Goal: Information Seeking & Learning: Learn about a topic

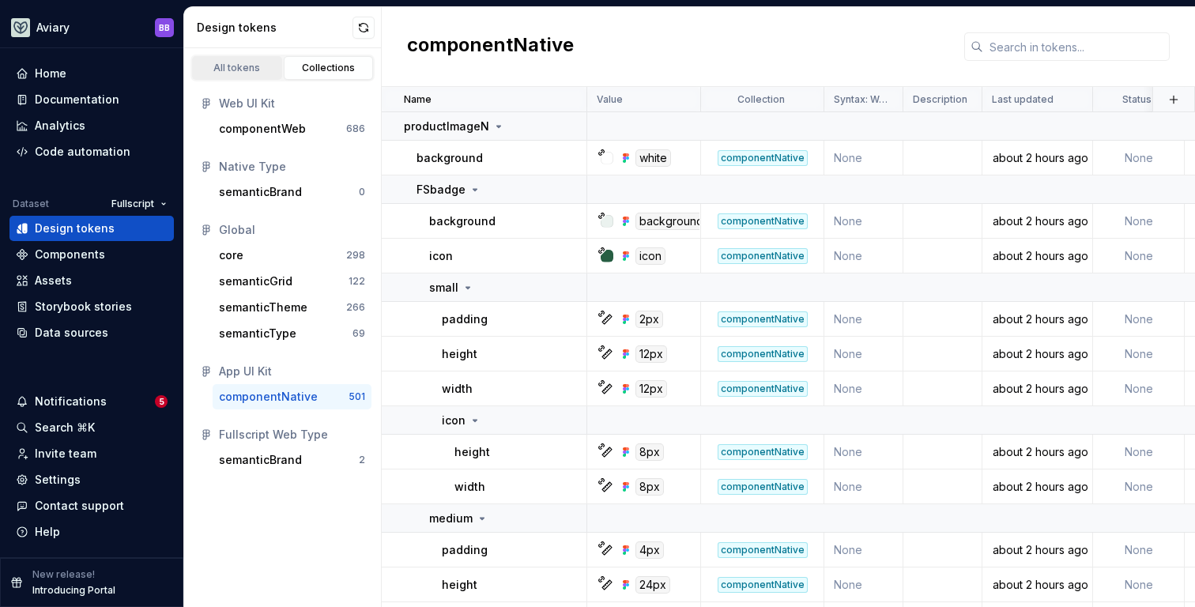
click at [255, 66] on div "All tokens" at bounding box center [237, 68] width 79 height 13
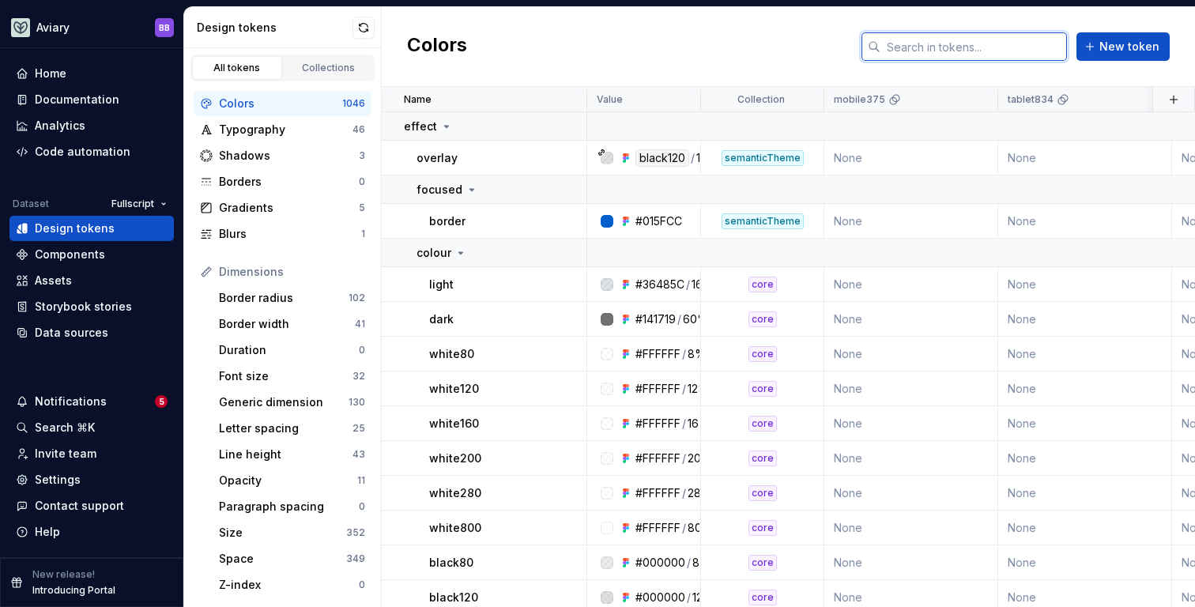
click at [964, 51] on input "text" at bounding box center [974, 46] width 187 height 28
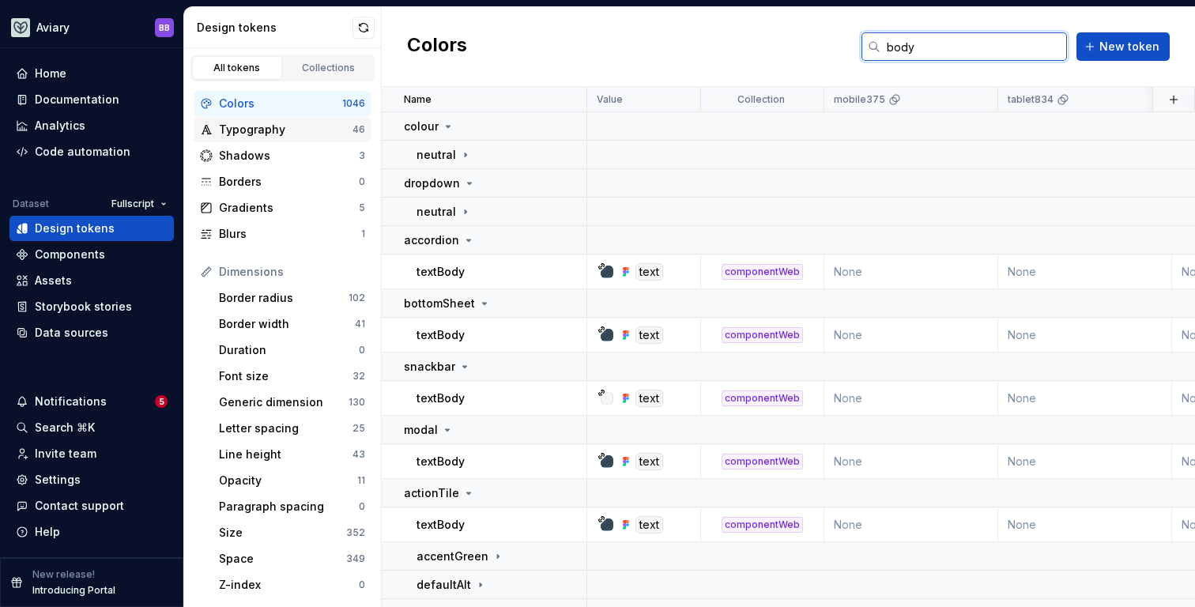
type input "body"
click at [266, 129] on div "Typography" at bounding box center [286, 130] width 134 height 16
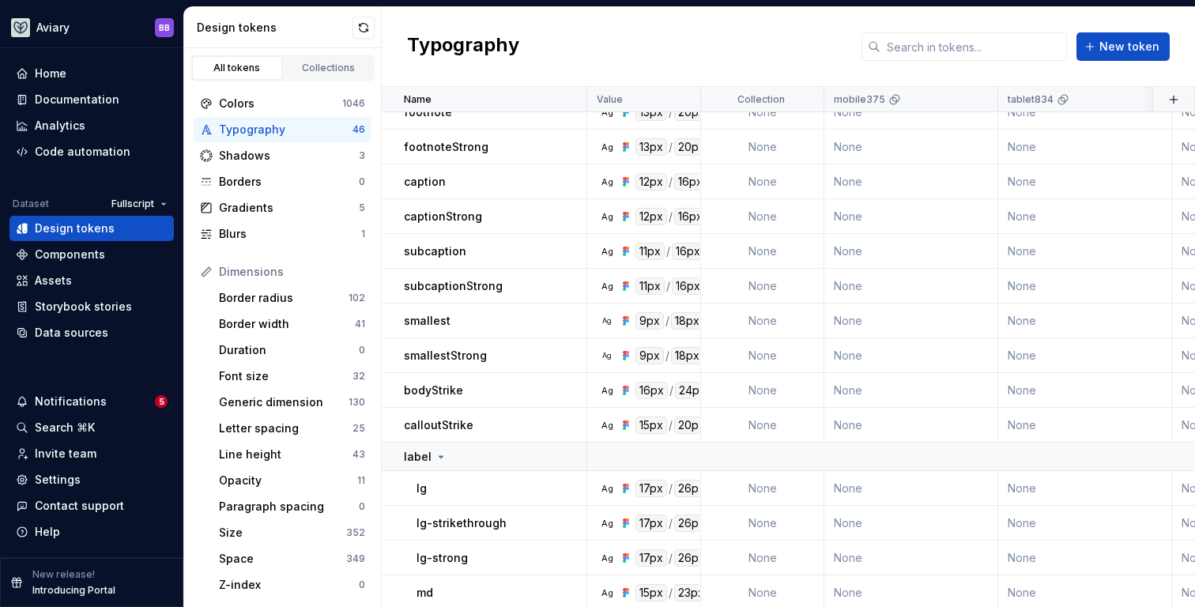
scroll to position [747, 0]
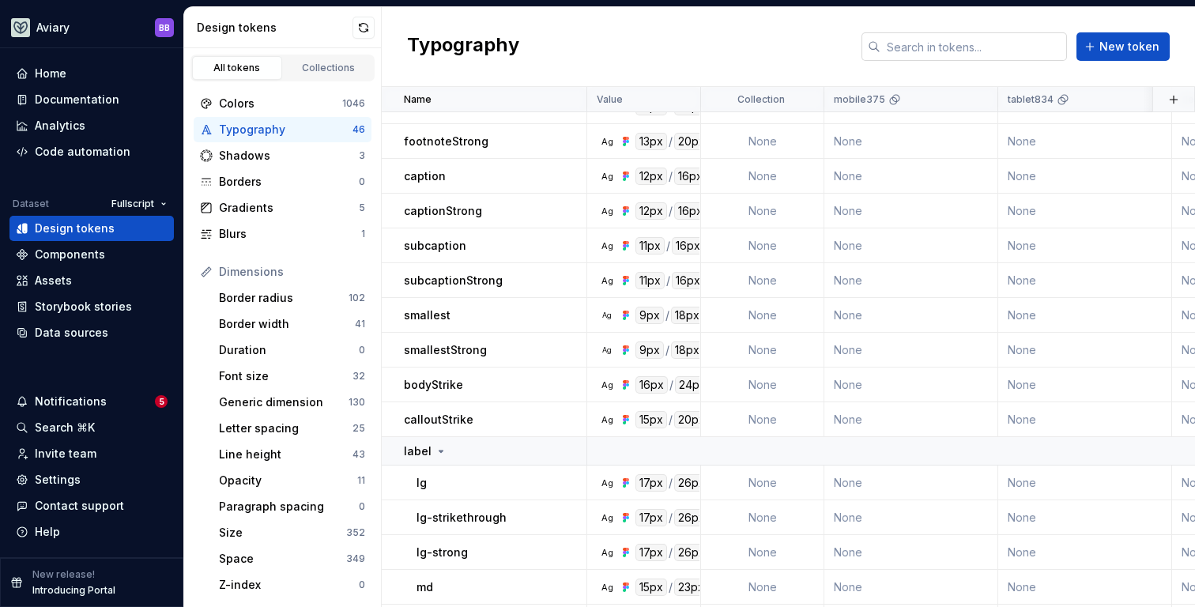
click at [1008, 52] on input "text" at bounding box center [974, 46] width 187 height 28
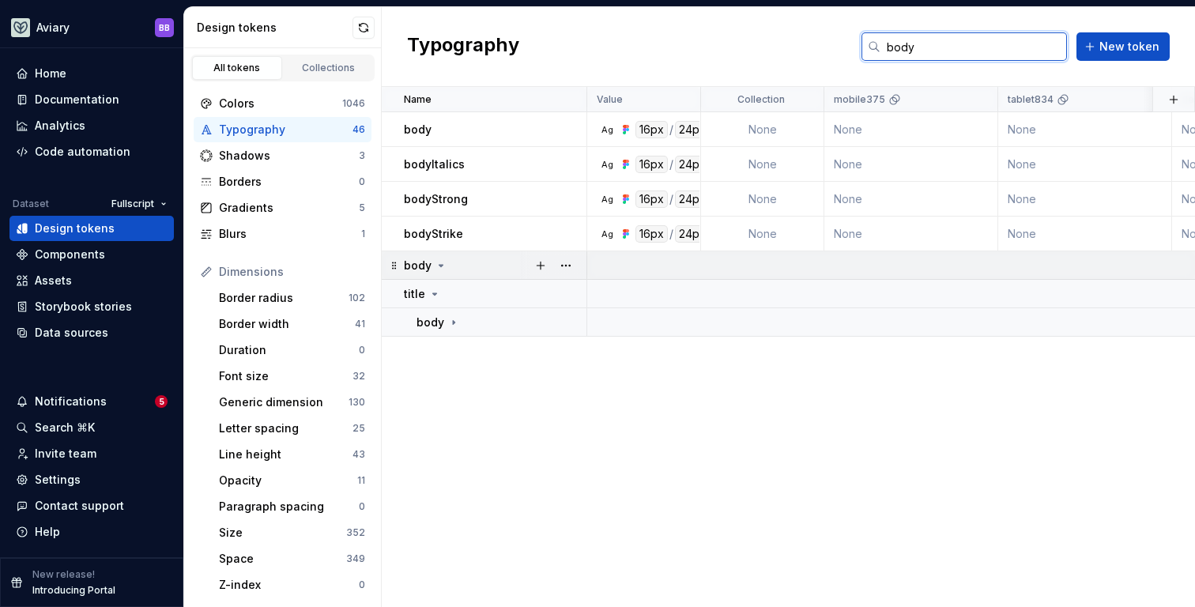
type input "body"
click at [442, 267] on icon at bounding box center [441, 265] width 13 height 13
click at [443, 268] on icon at bounding box center [441, 265] width 13 height 13
click at [459, 323] on icon at bounding box center [453, 322] width 13 height 13
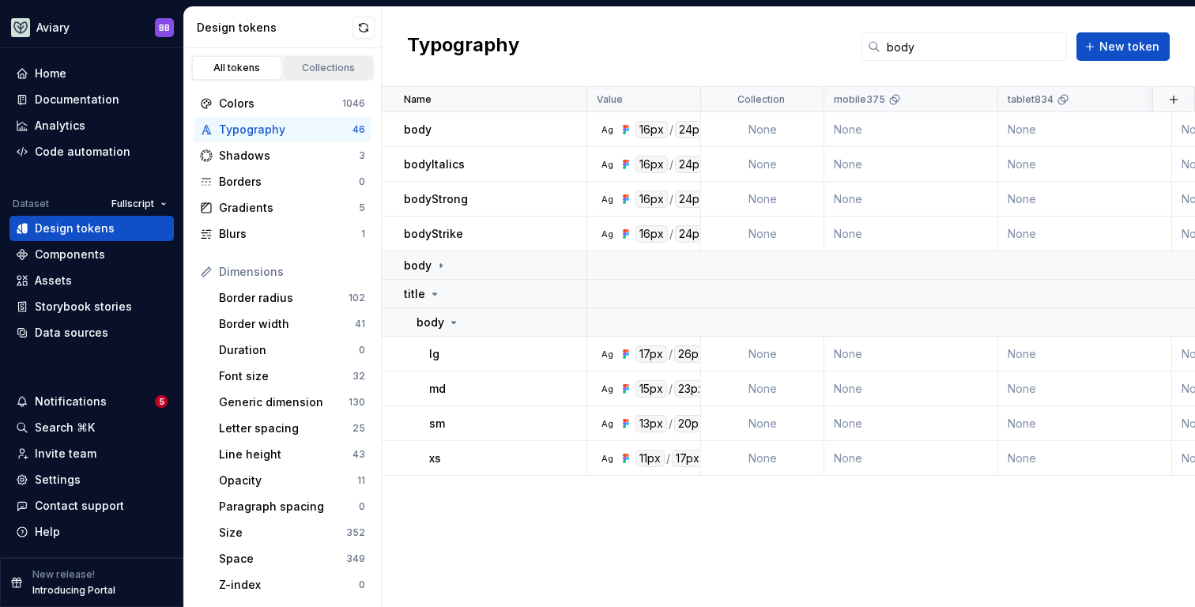
click at [311, 67] on div "Collections" at bounding box center [328, 68] width 79 height 13
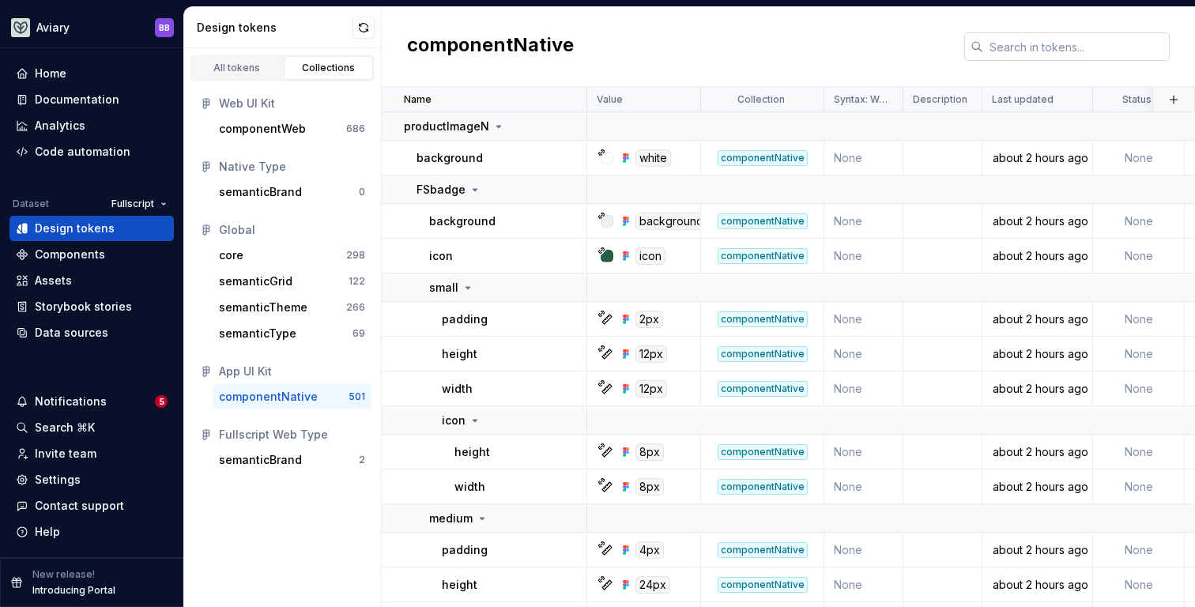
click at [1063, 45] on input "text" at bounding box center [1076, 46] width 187 height 28
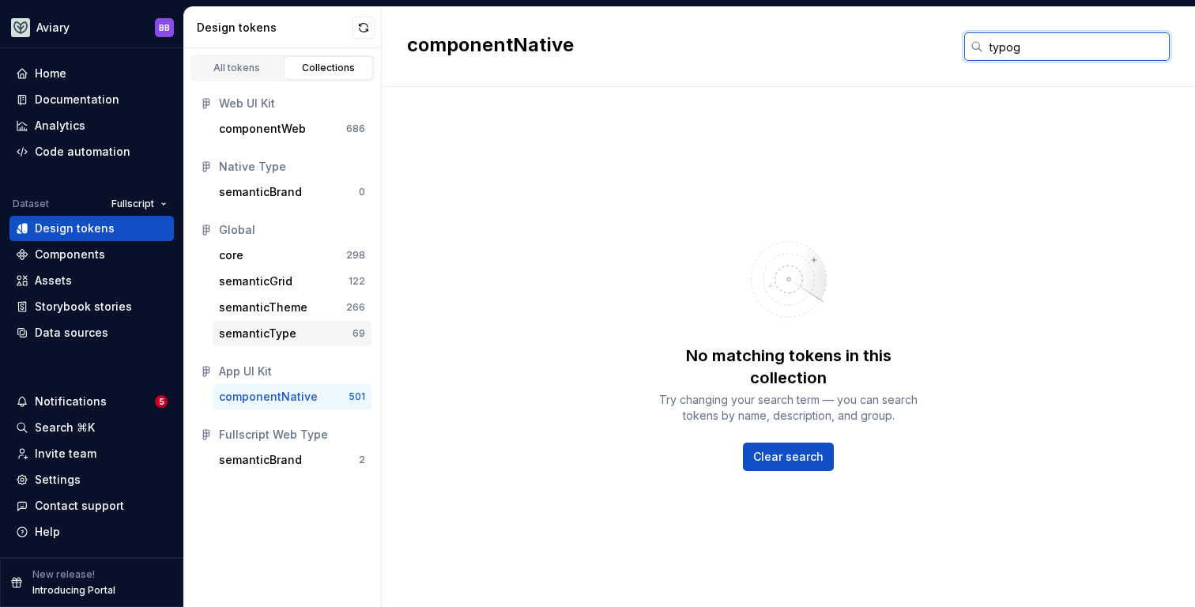
type input "typog"
click at [300, 326] on div "semanticType" at bounding box center [286, 334] width 134 height 16
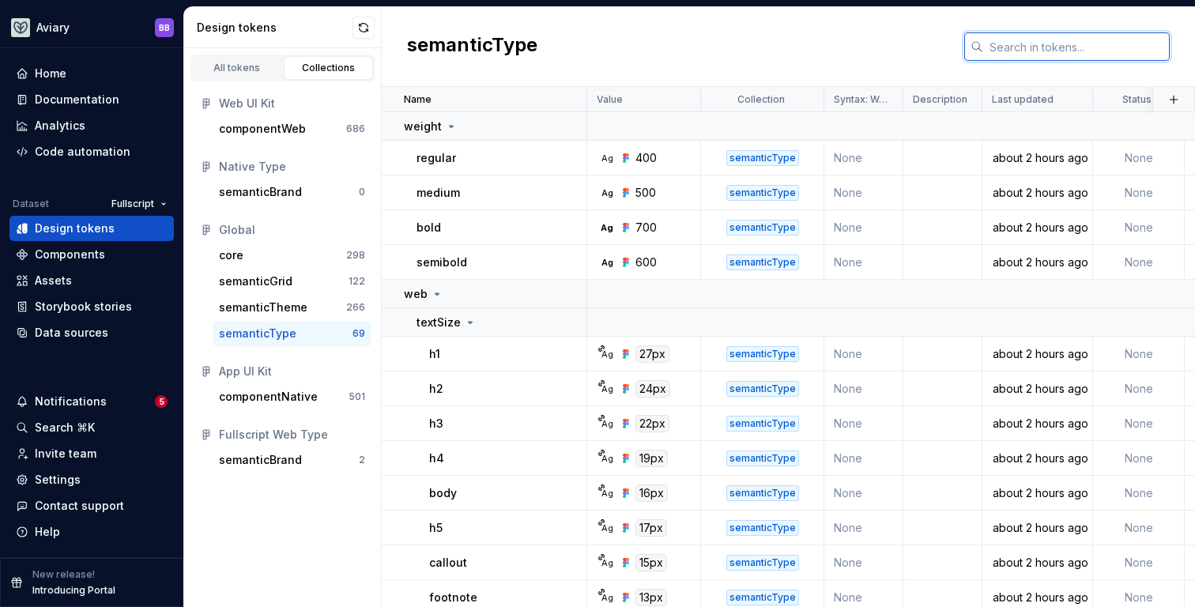
click at [1060, 43] on input "text" at bounding box center [1076, 46] width 187 height 28
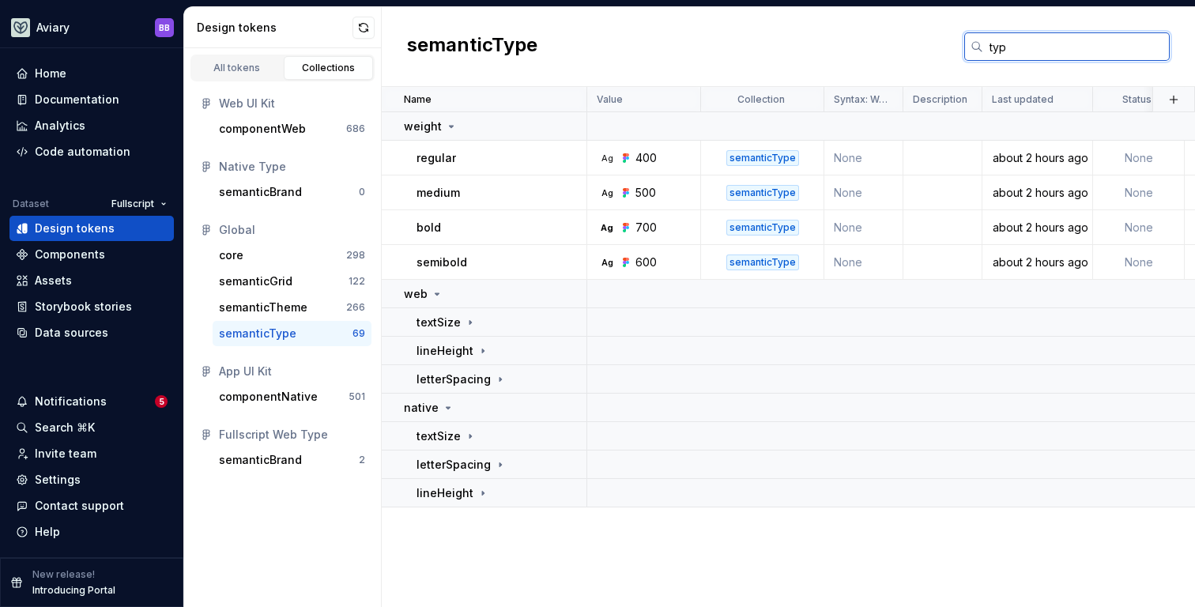
type input "typo"
click at [225, 70] on div "All tokens" at bounding box center [237, 68] width 79 height 13
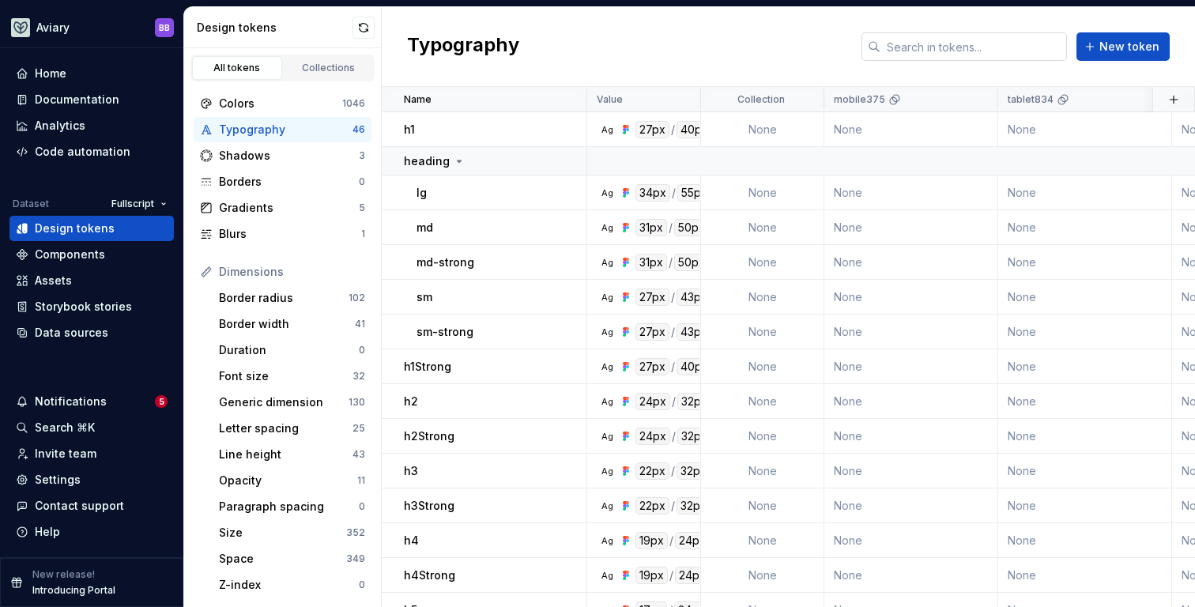
click at [930, 47] on input "text" at bounding box center [974, 46] width 187 height 28
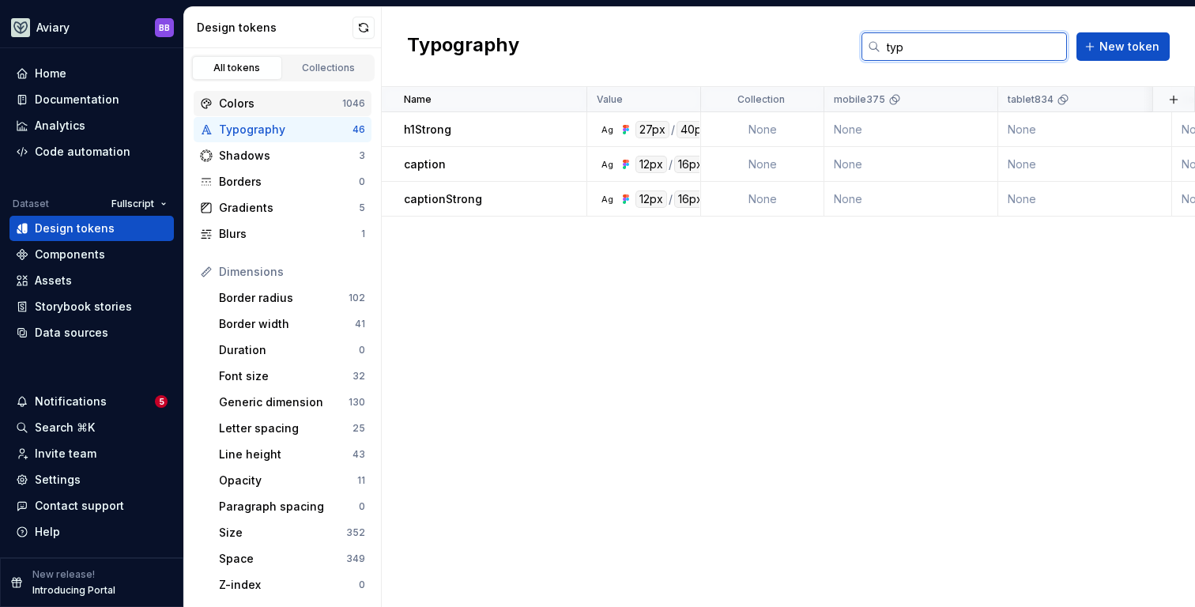
type input "typ"
click at [249, 113] on div "Colors 1046" at bounding box center [283, 103] width 178 height 25
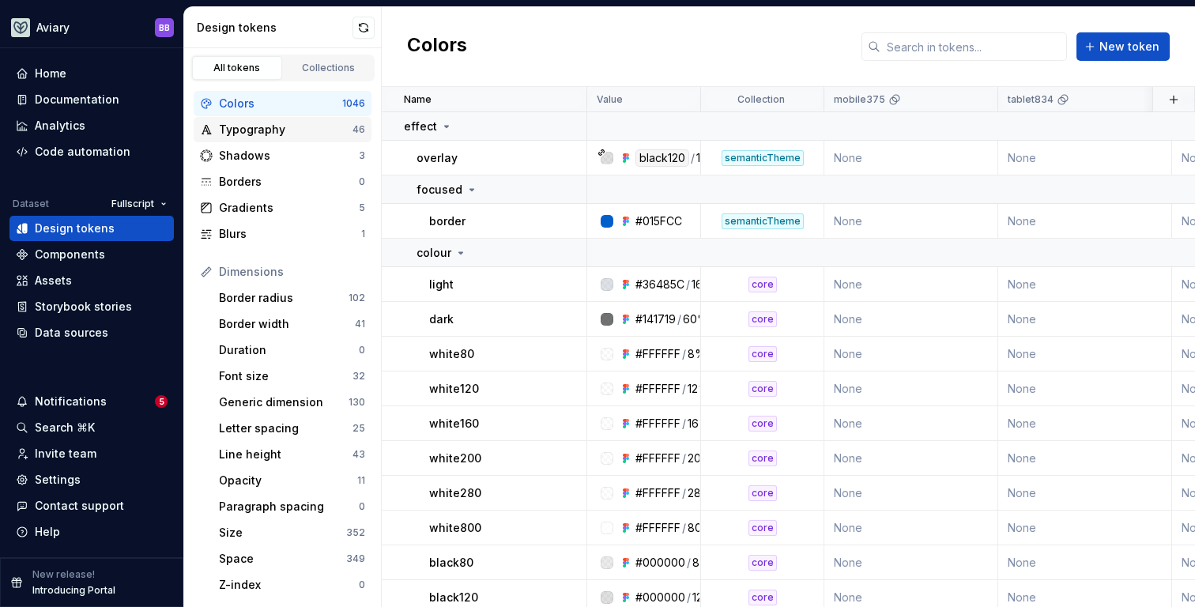
click at [283, 134] on div "Typography" at bounding box center [286, 130] width 134 height 16
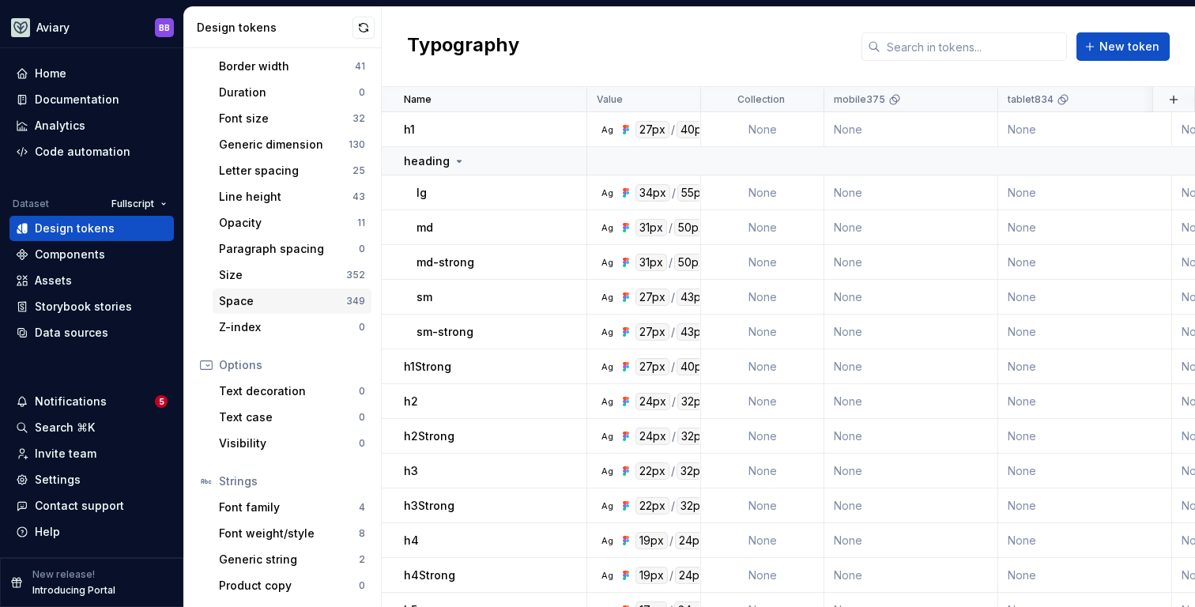
scroll to position [259, 0]
click at [293, 535] on div "Font weight/style" at bounding box center [289, 533] width 140 height 16
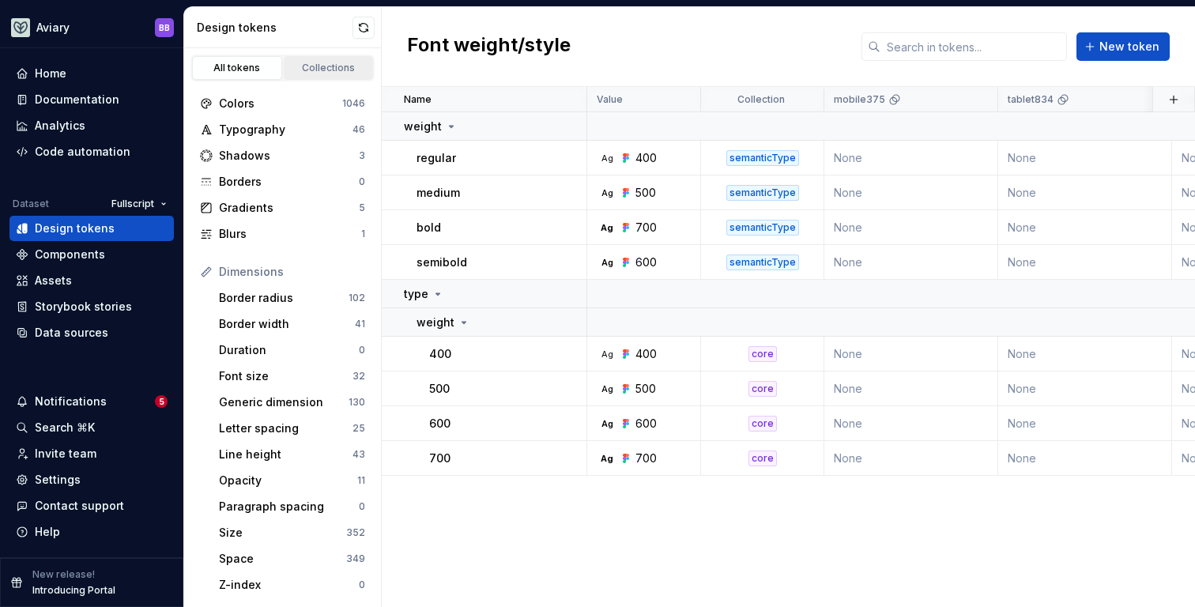
click at [326, 71] on div "Collections" at bounding box center [328, 68] width 79 height 13
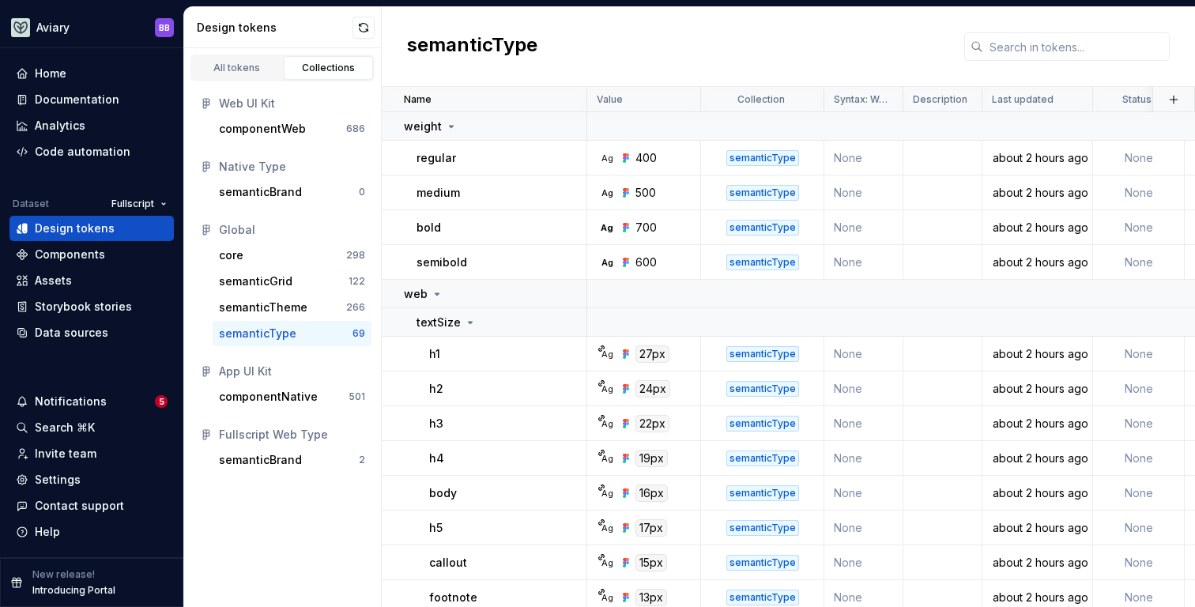
click at [308, 334] on div "semanticType" at bounding box center [286, 334] width 134 height 16
click at [445, 130] on icon at bounding box center [451, 126] width 13 height 13
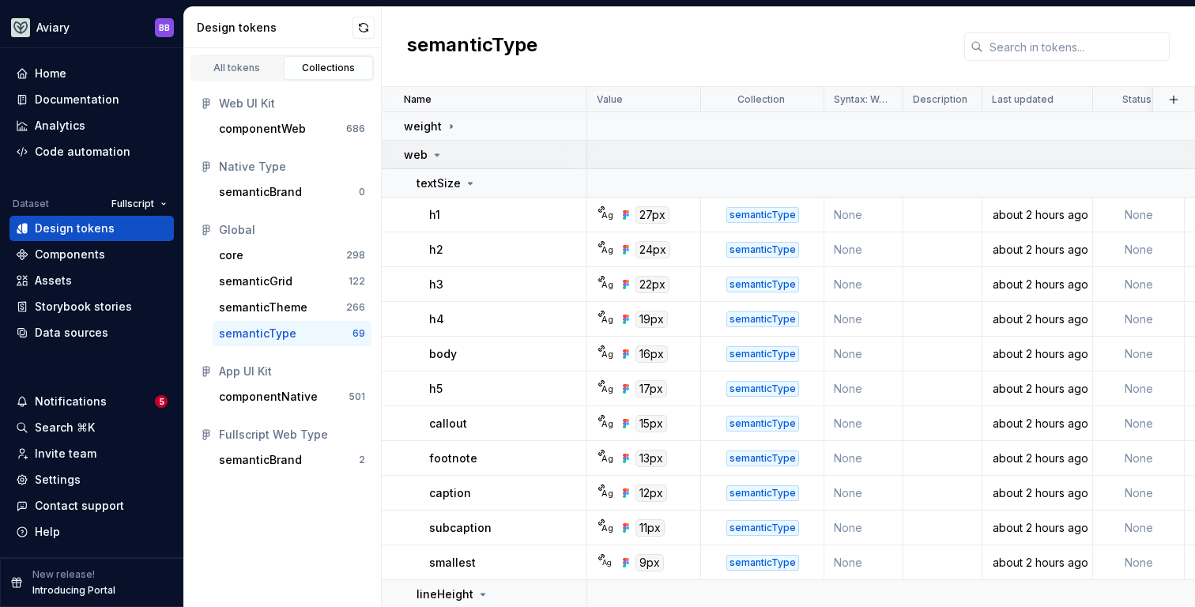
click at [439, 151] on icon at bounding box center [437, 155] width 13 height 13
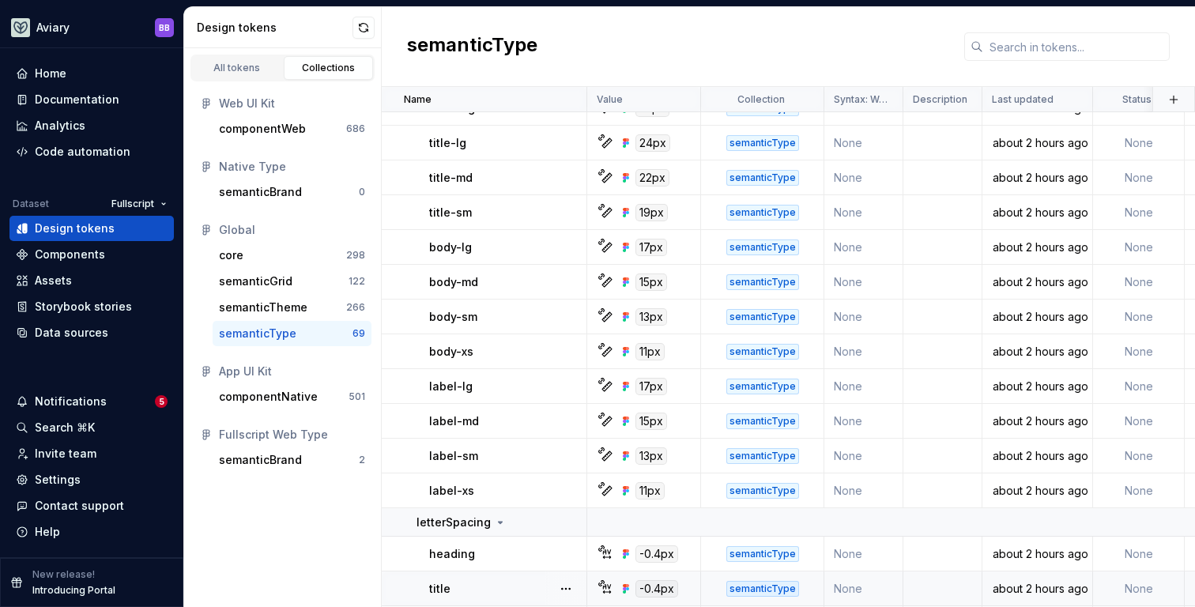
scroll to position [147, 0]
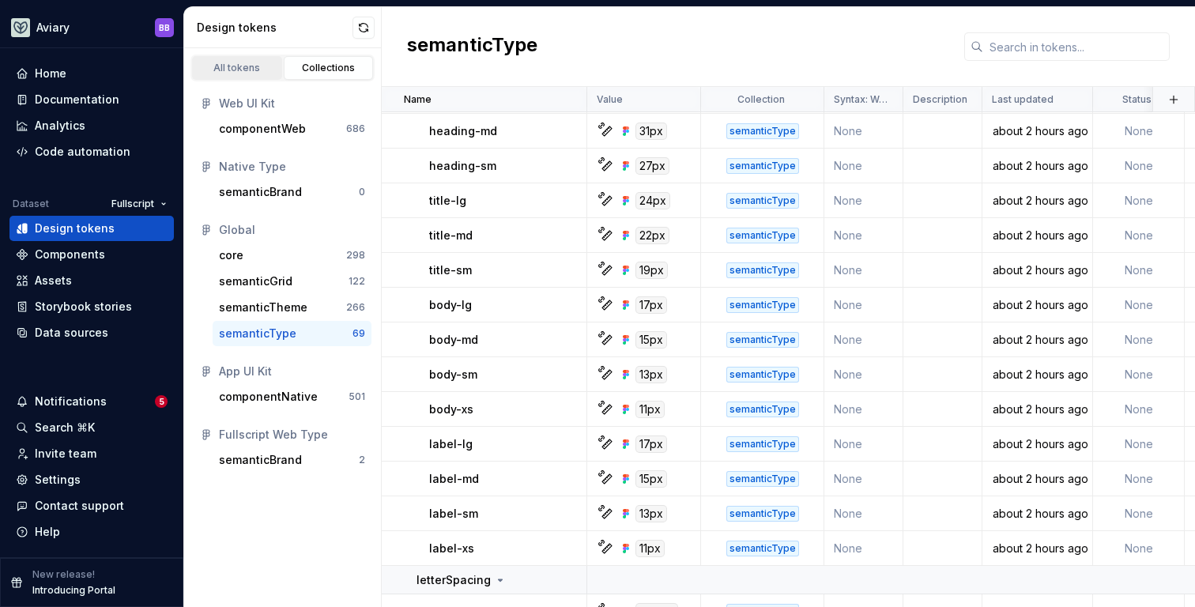
click at [250, 66] on div "All tokens" at bounding box center [237, 68] width 79 height 13
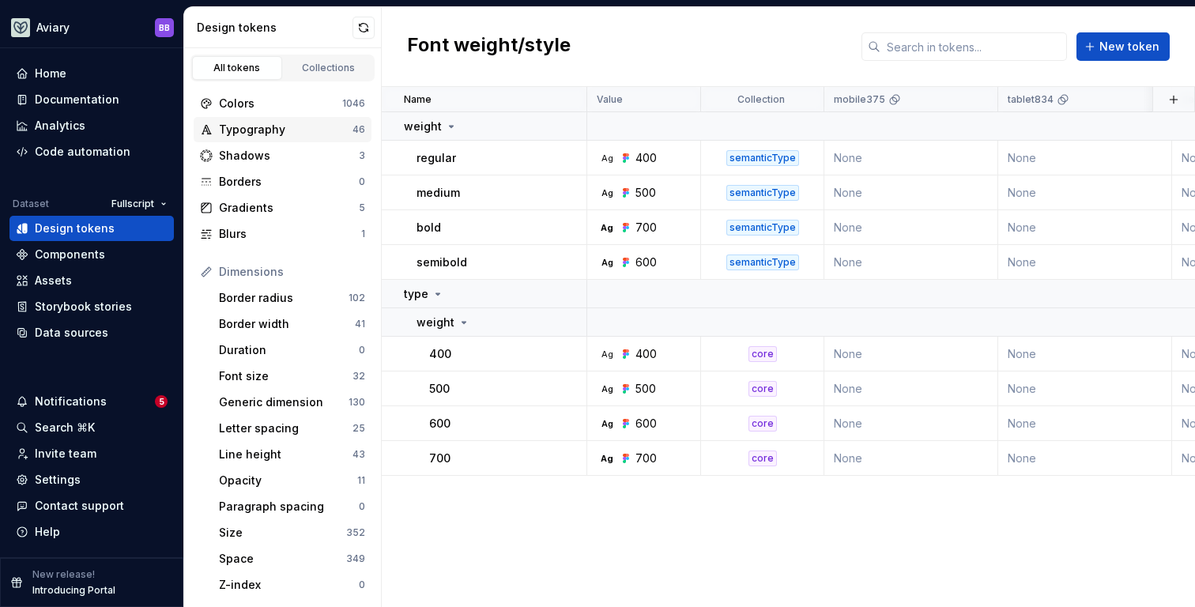
click at [280, 125] on div "Typography" at bounding box center [286, 130] width 134 height 16
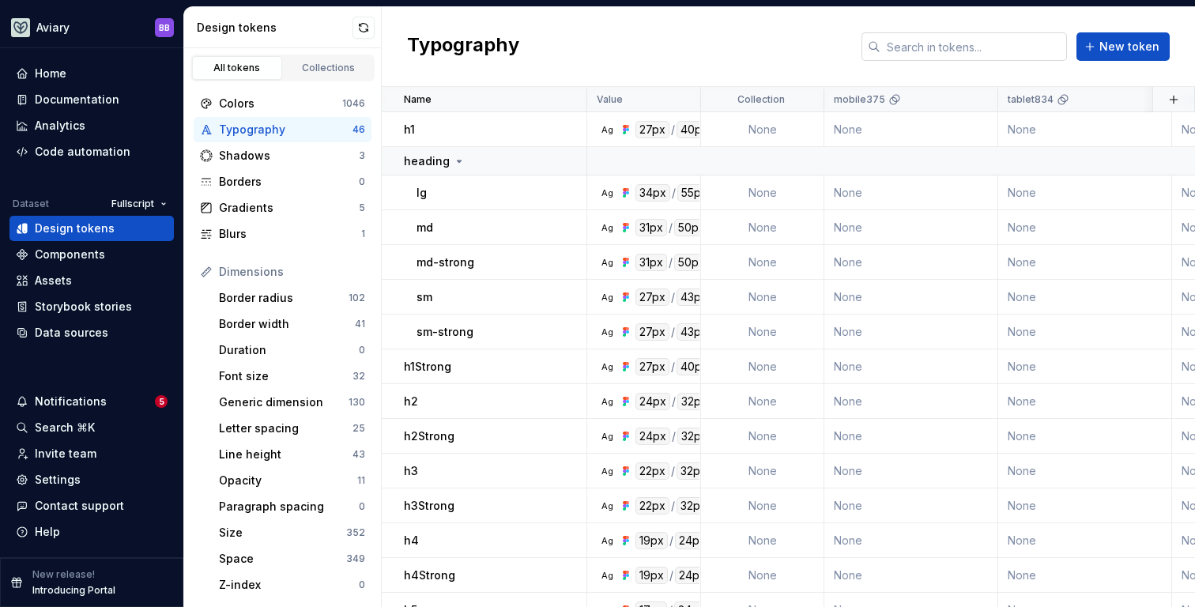
click at [991, 46] on input "text" at bounding box center [974, 46] width 187 height 28
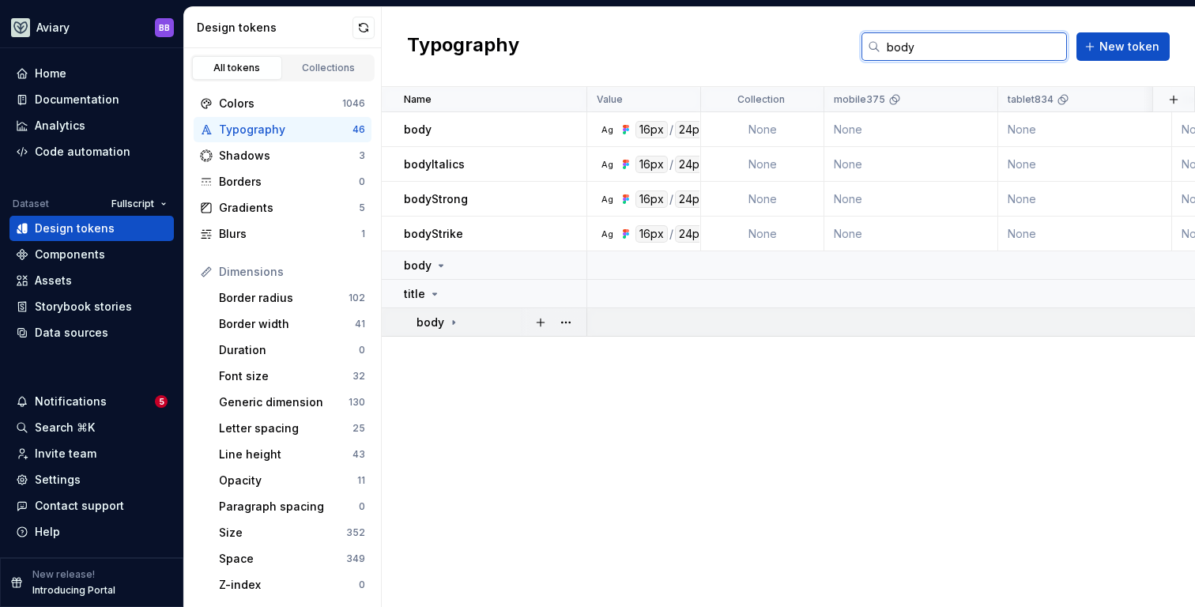
type input "body"
click at [455, 324] on icon at bounding box center [453, 322] width 13 height 13
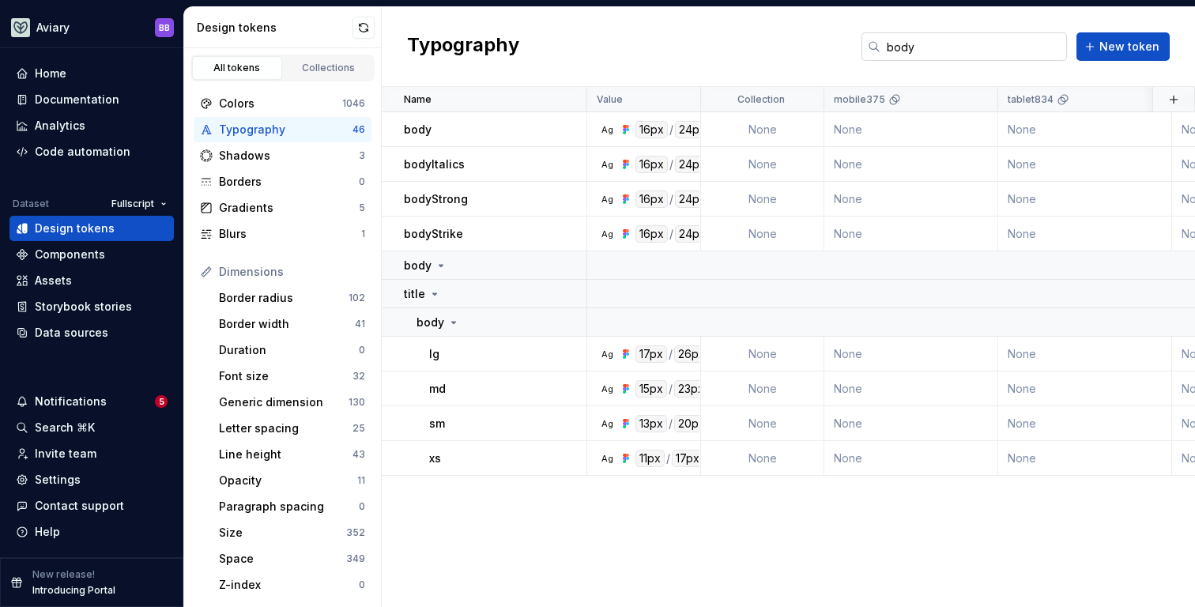
click at [930, 43] on input "body" at bounding box center [974, 46] width 187 height 28
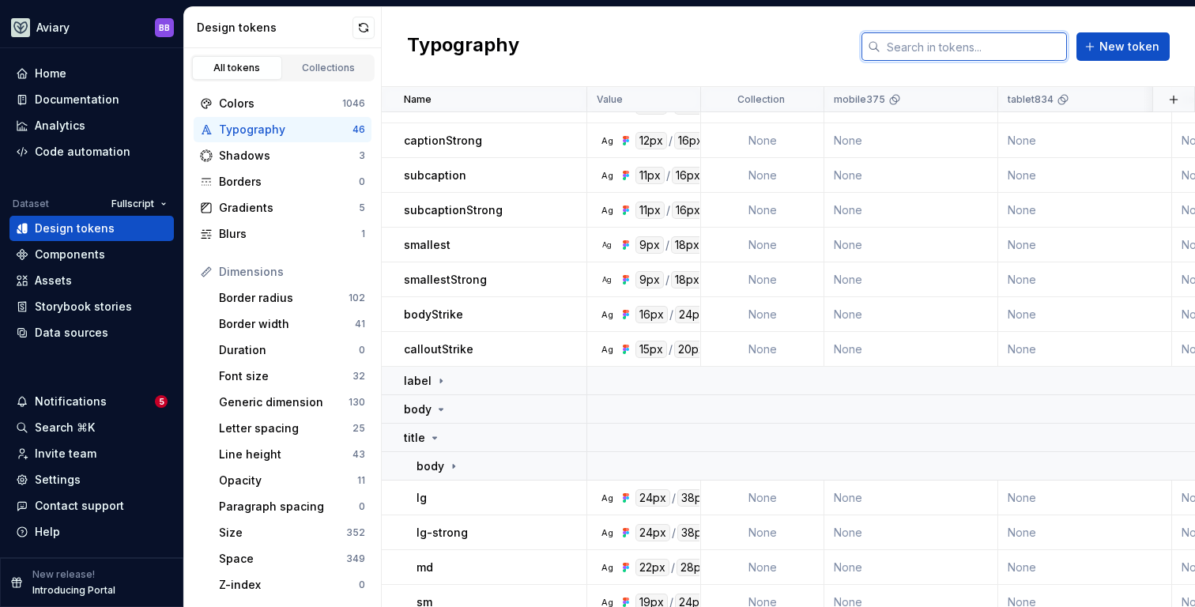
scroll to position [839, 0]
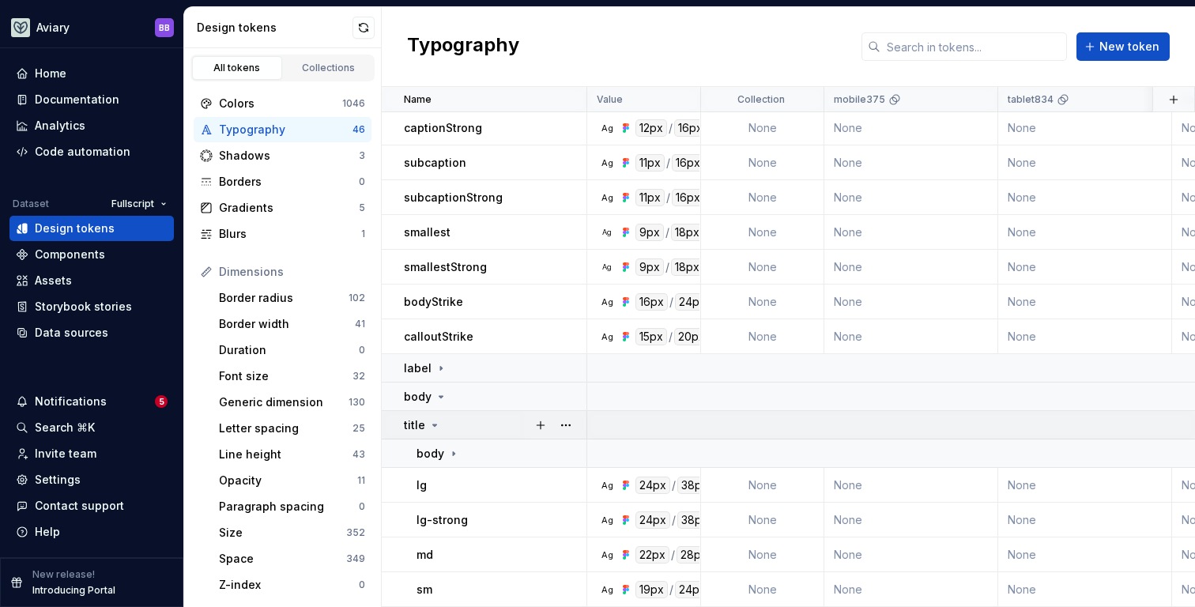
click at [433, 425] on icon at bounding box center [435, 426] width 4 height 2
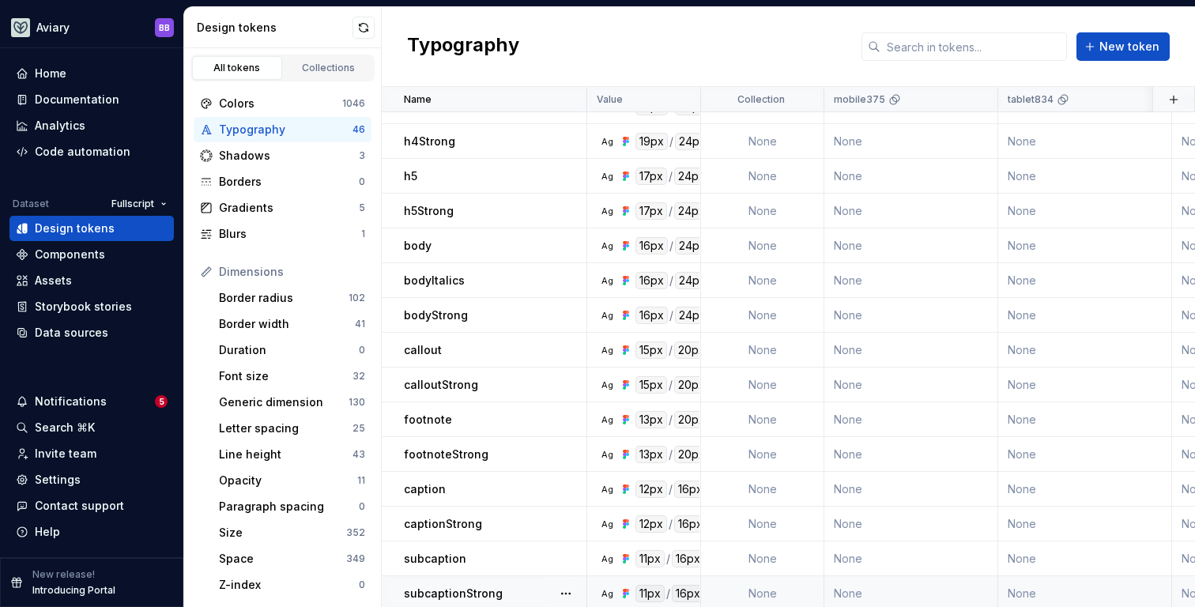
scroll to position [0, 0]
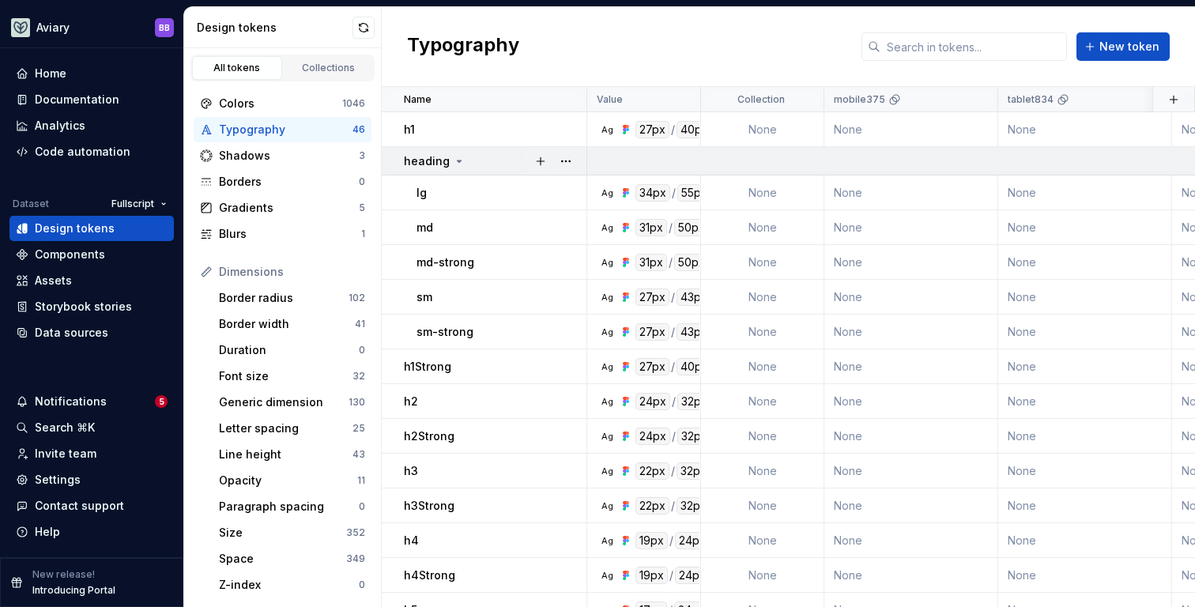
click at [458, 160] on icon at bounding box center [459, 161] width 13 height 13
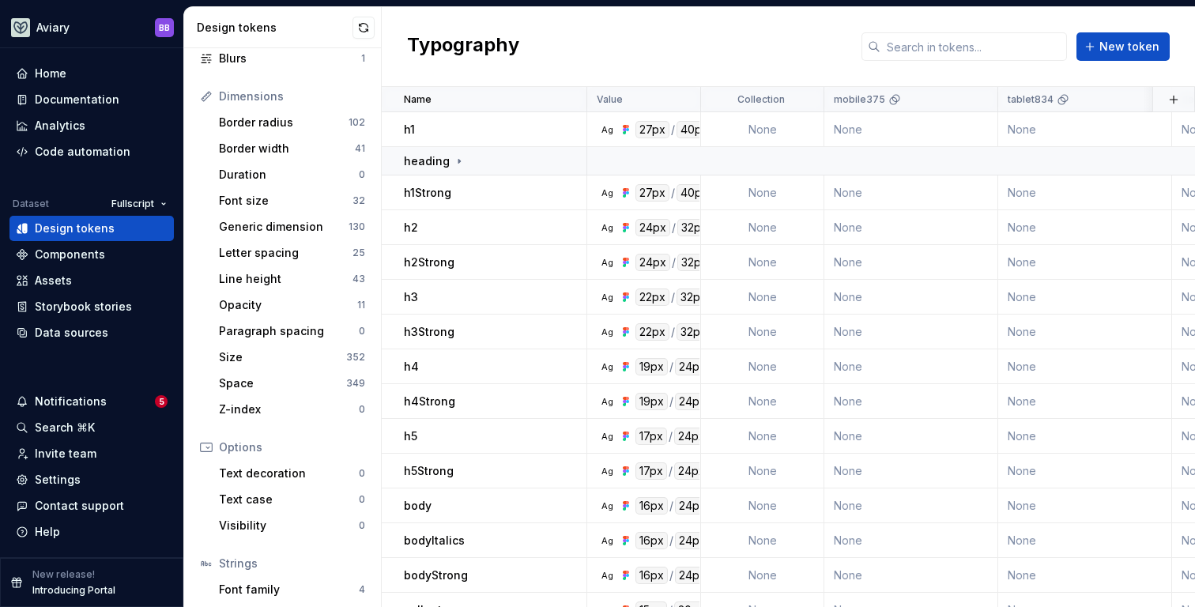
scroll to position [259, 0]
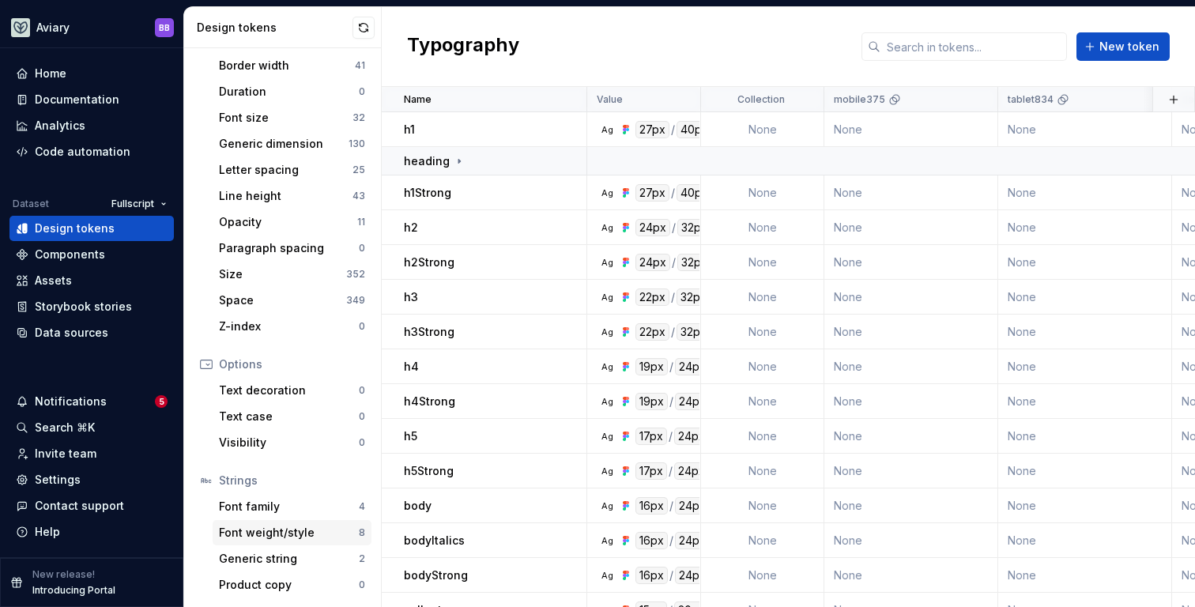
click at [284, 530] on div "Font weight/style" at bounding box center [289, 533] width 140 height 16
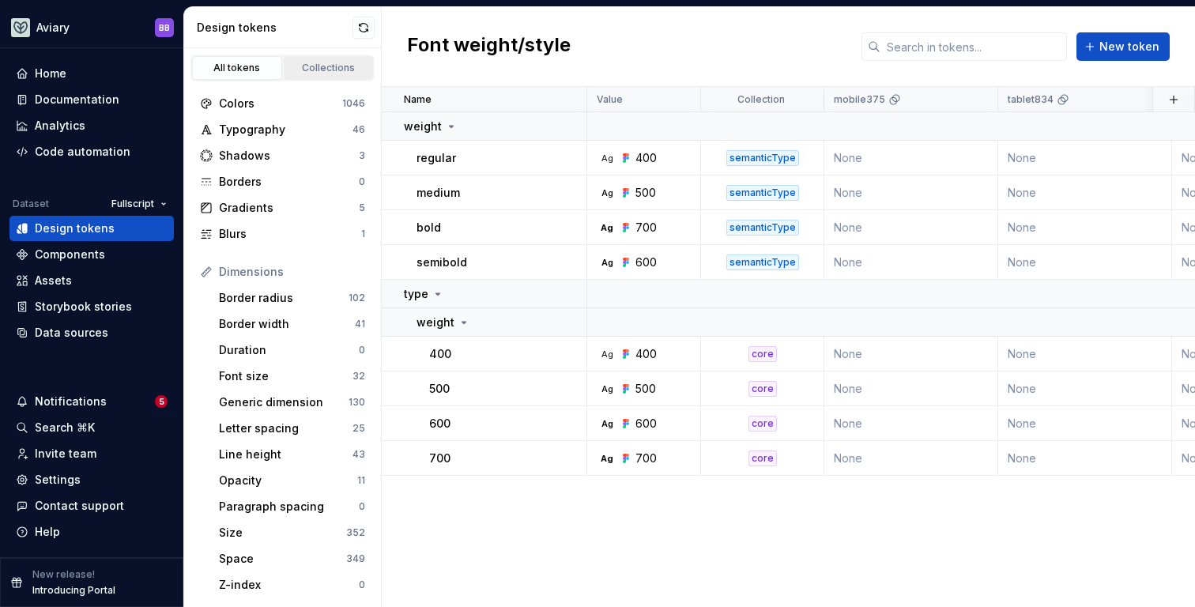
click at [315, 74] on div "Collections" at bounding box center [328, 68] width 79 height 13
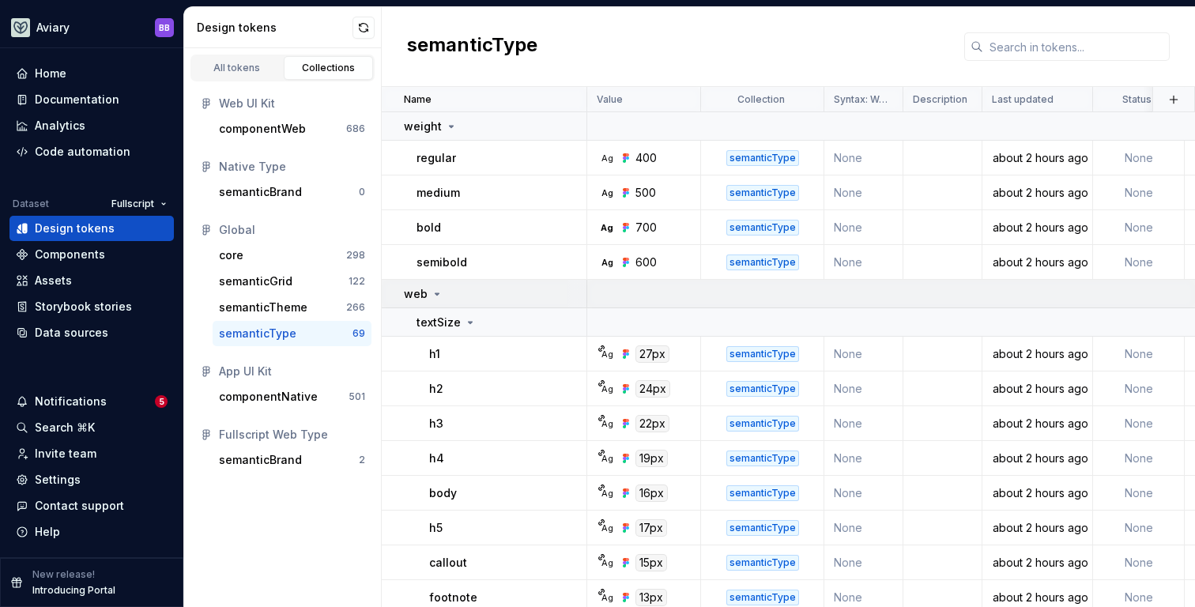
click at [439, 288] on icon at bounding box center [437, 294] width 13 height 13
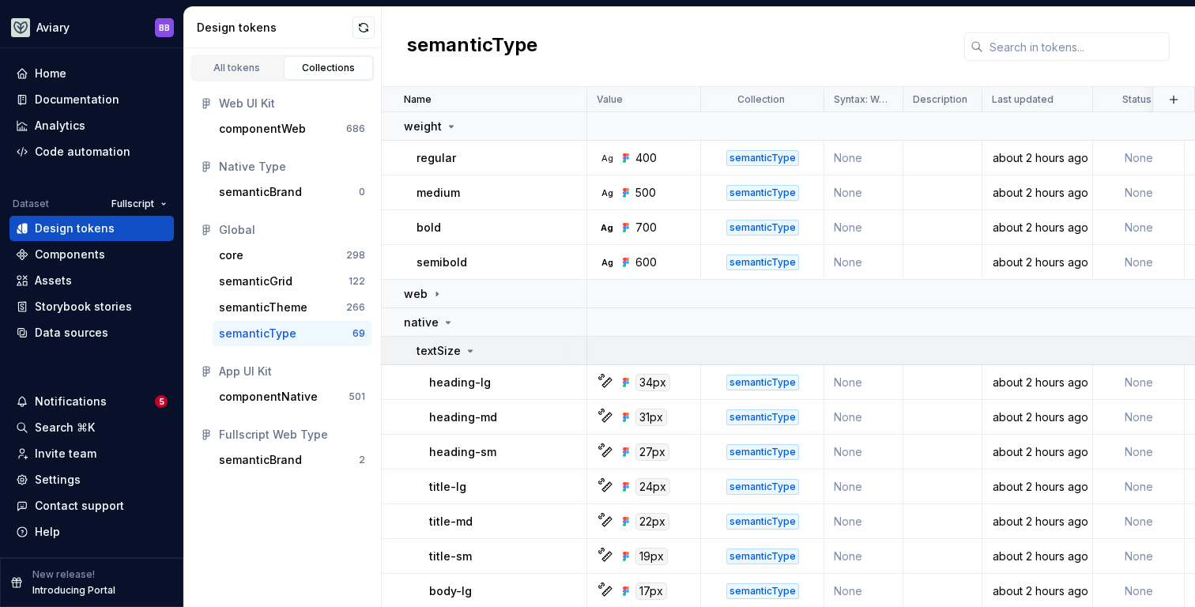
click at [470, 348] on icon at bounding box center [470, 351] width 13 height 13
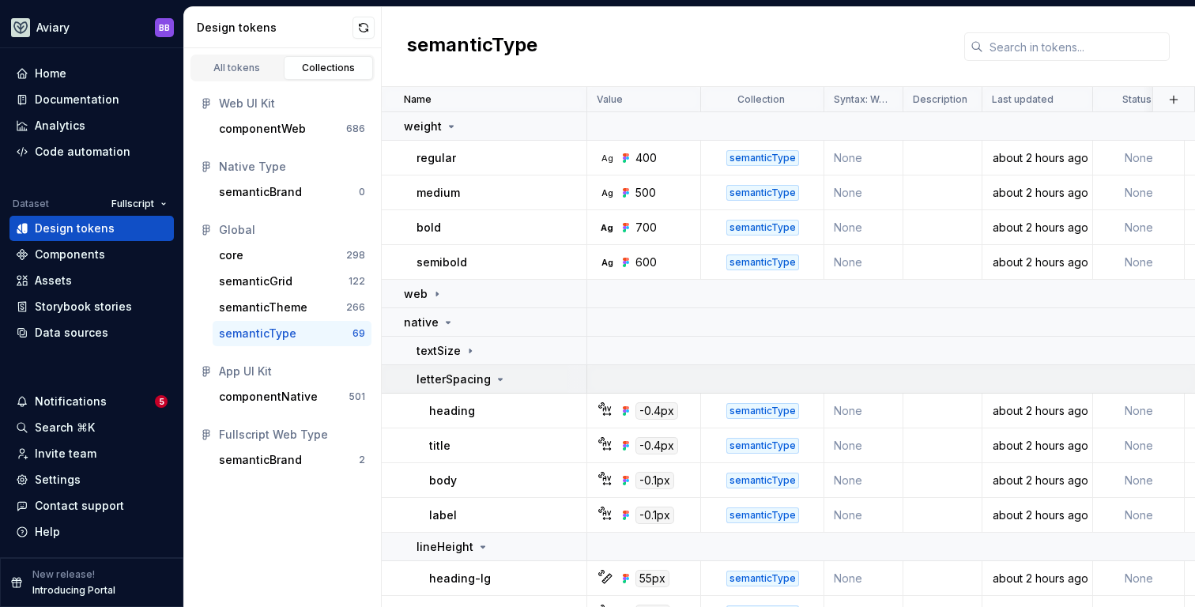
click at [487, 382] on p "letterSpacing" at bounding box center [454, 380] width 74 height 16
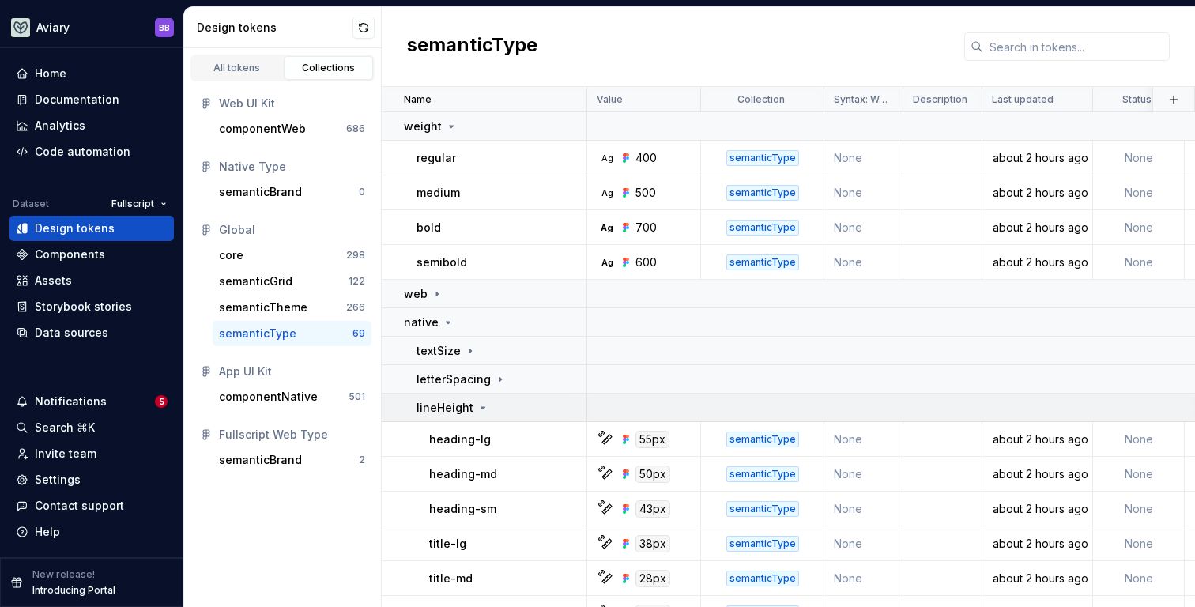
click at [481, 407] on icon at bounding box center [483, 408] width 4 height 2
